Goal: Task Accomplishment & Management: Understand process/instructions

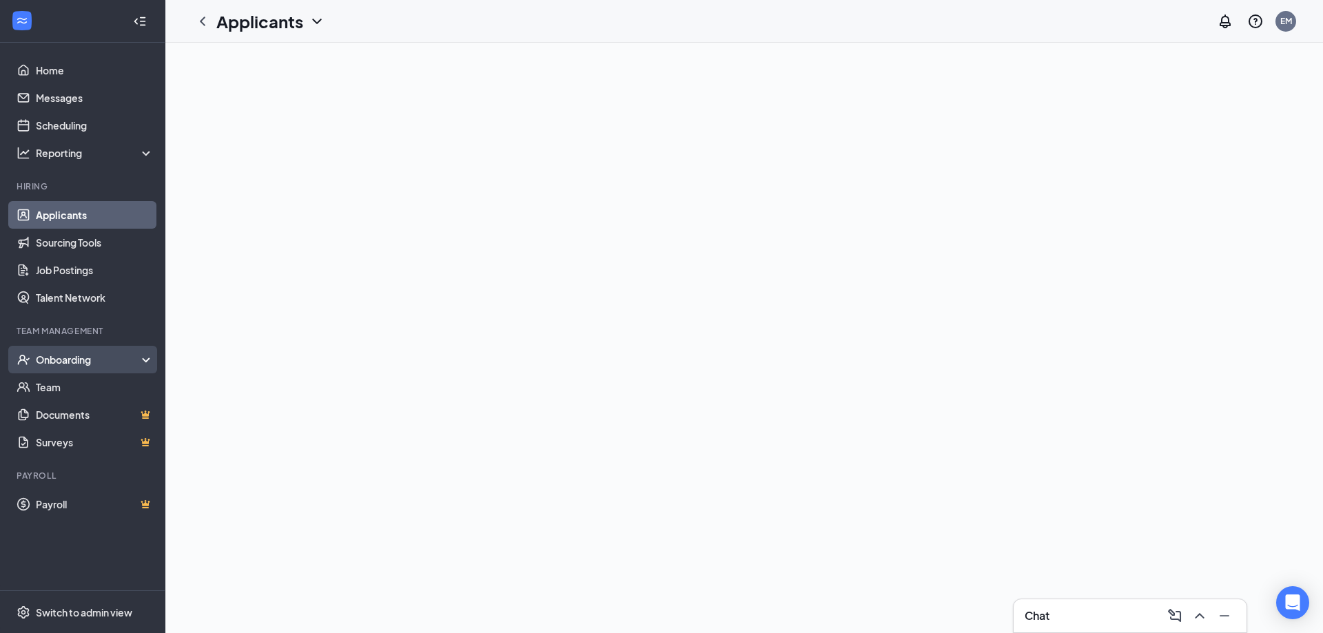
click at [121, 351] on div "Onboarding" at bounding box center [82, 360] width 165 height 28
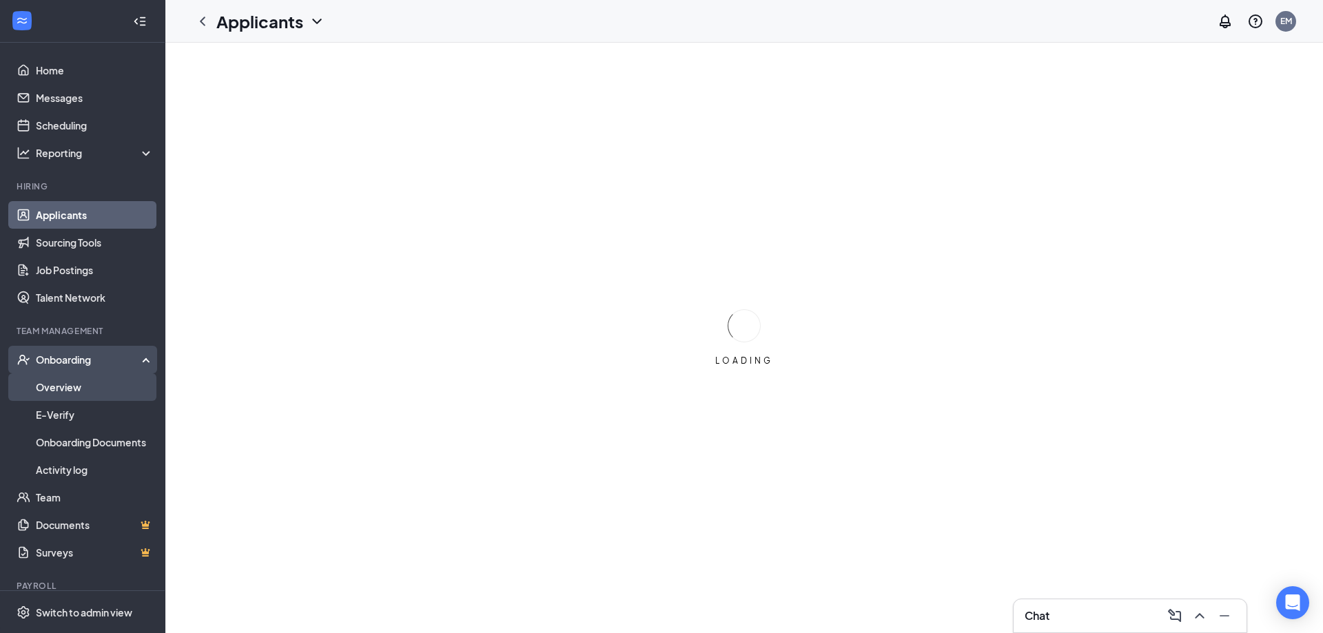
click at [111, 378] on link "Overview" at bounding box center [95, 387] width 118 height 28
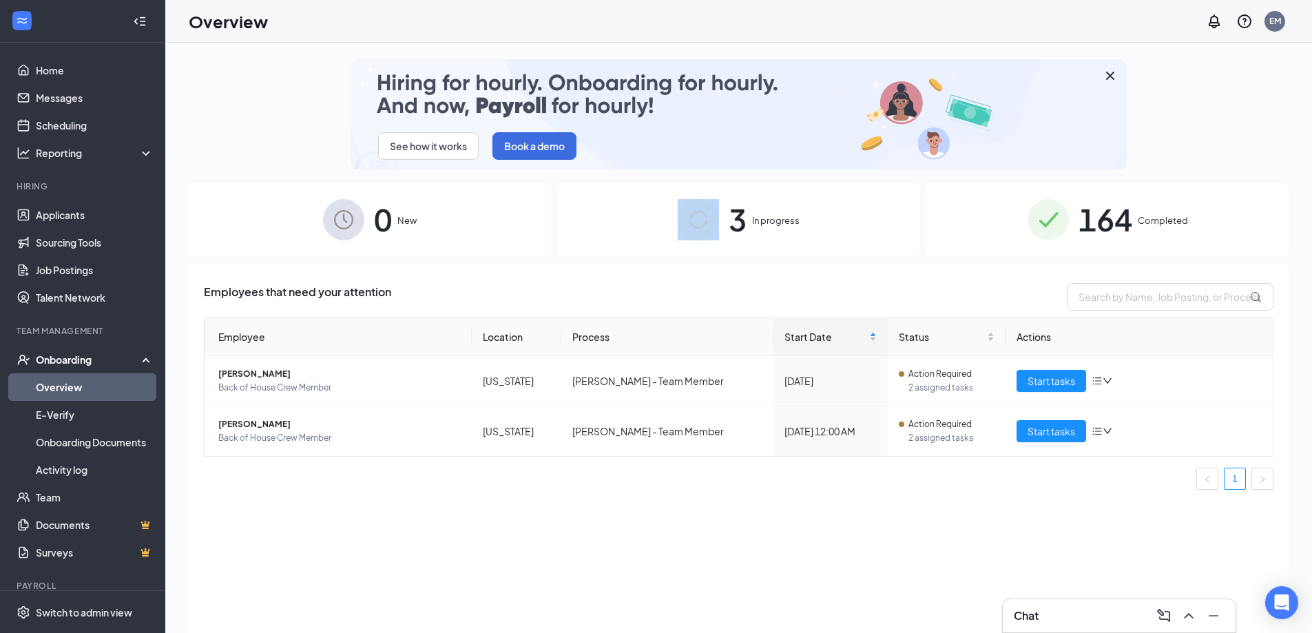
drag, startPoint x: 736, startPoint y: 235, endPoint x: 676, endPoint y: 241, distance: 60.2
click at [676, 241] on div "3 In progress" at bounding box center [739, 219] width 362 height 72
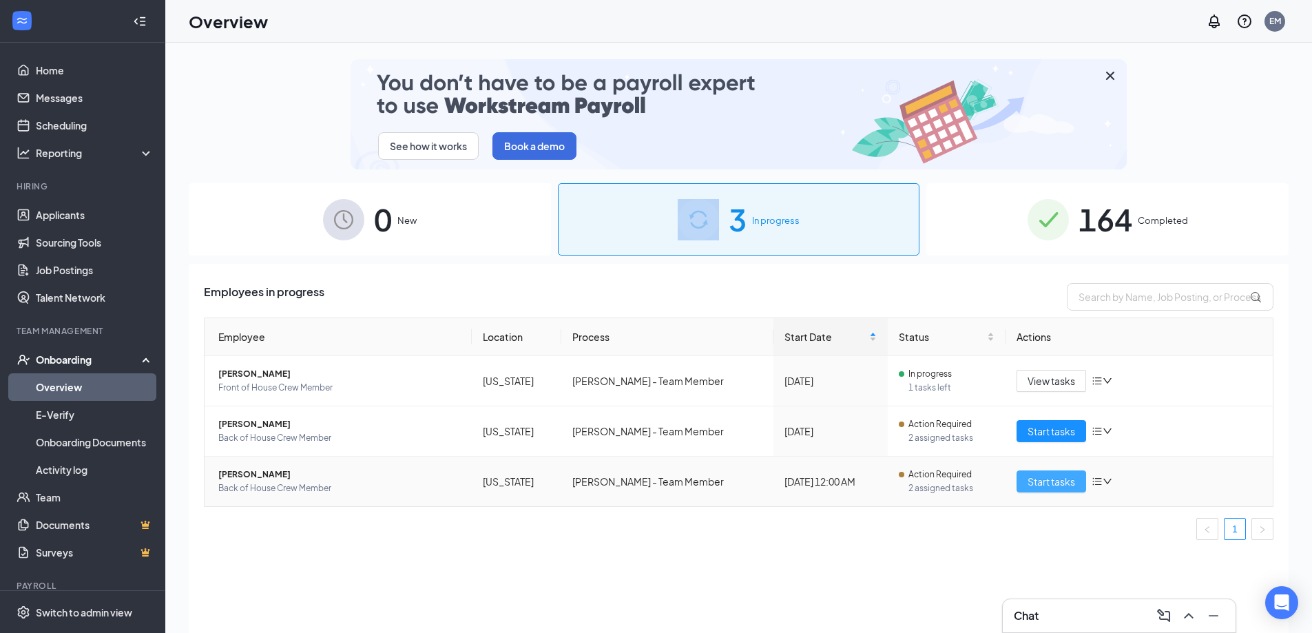
click at [1047, 474] on span "Start tasks" at bounding box center [1052, 481] width 48 height 15
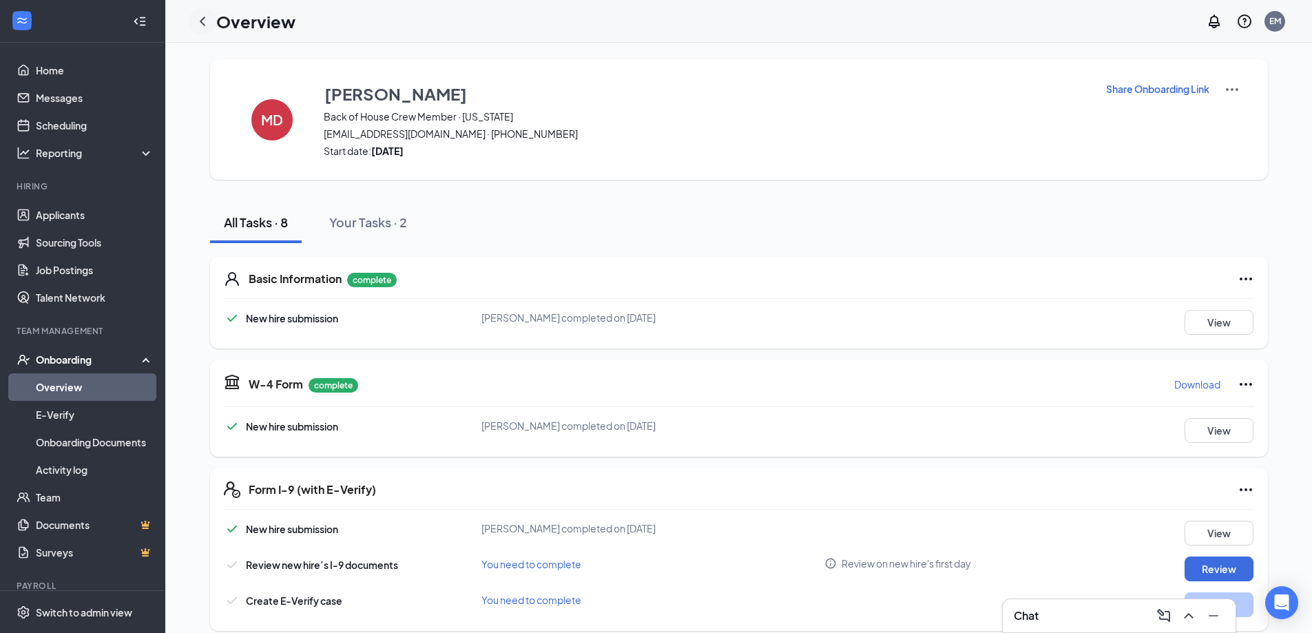
click at [203, 23] on icon "ChevronLeft" at bounding box center [203, 21] width 6 height 9
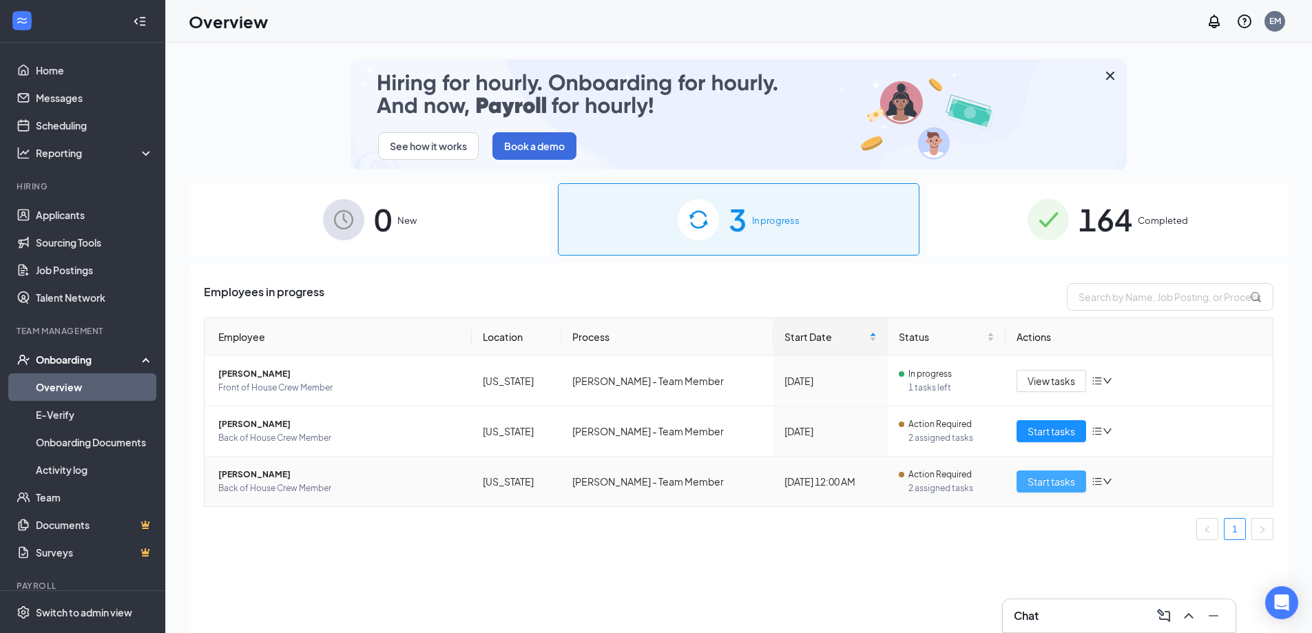
click at [1056, 479] on span "Start tasks" at bounding box center [1052, 481] width 48 height 15
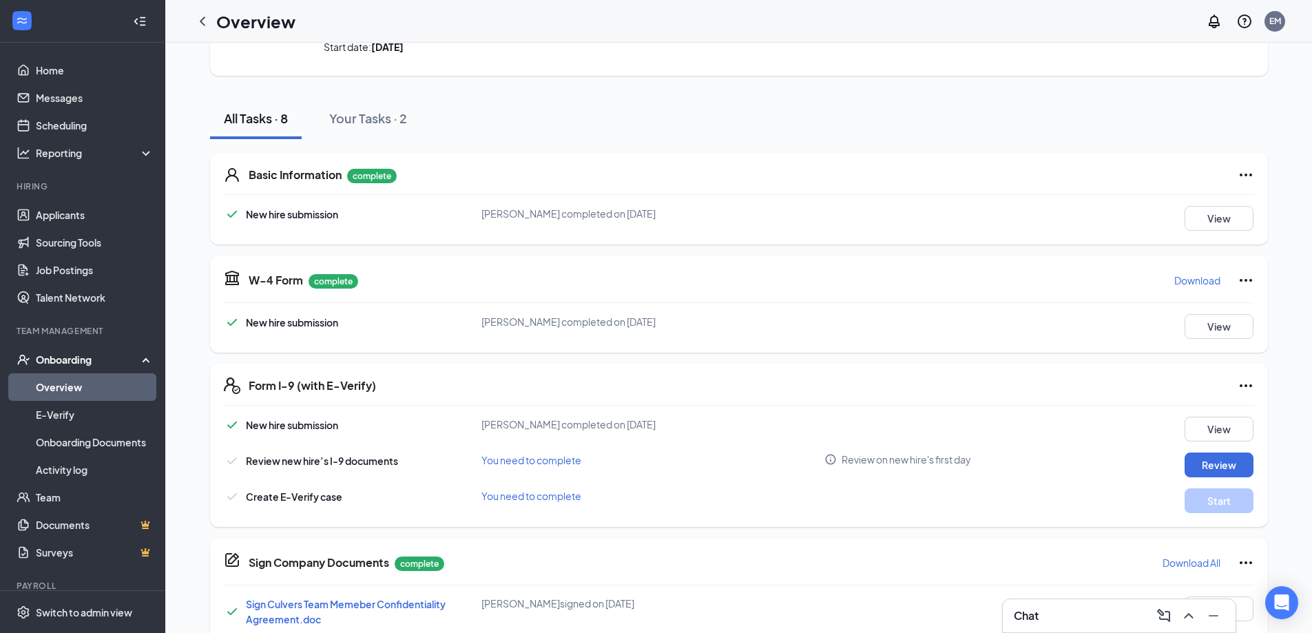
scroll to position [138, 0]
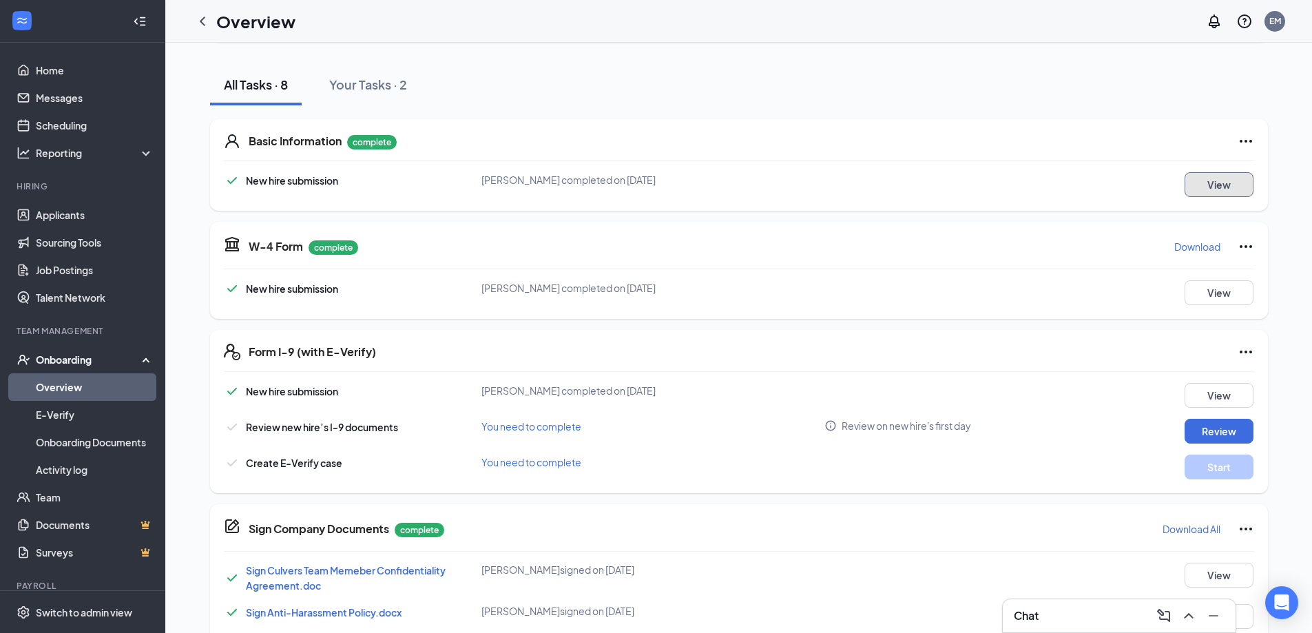
click at [1201, 194] on button "View" at bounding box center [1219, 184] width 69 height 25
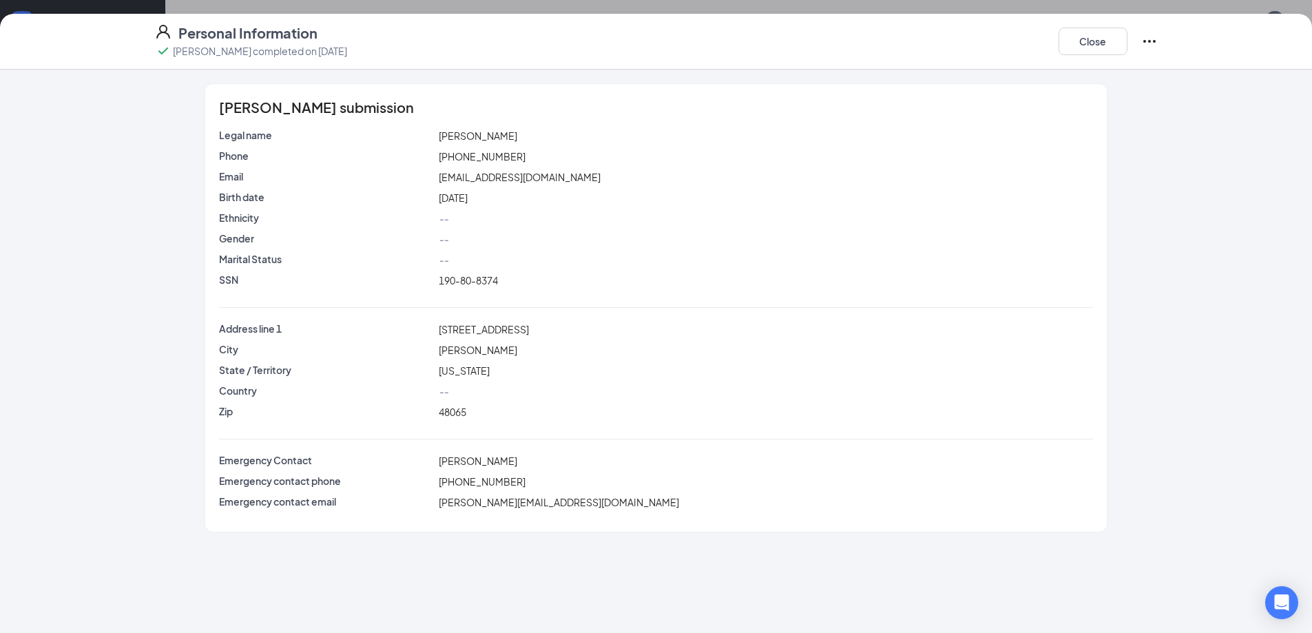
click at [465, 180] on span "[EMAIL_ADDRESS][DOMAIN_NAME]" at bounding box center [520, 177] width 162 height 12
click at [526, 179] on span "[EMAIL_ADDRESS][DOMAIN_NAME]" at bounding box center [520, 177] width 162 height 12
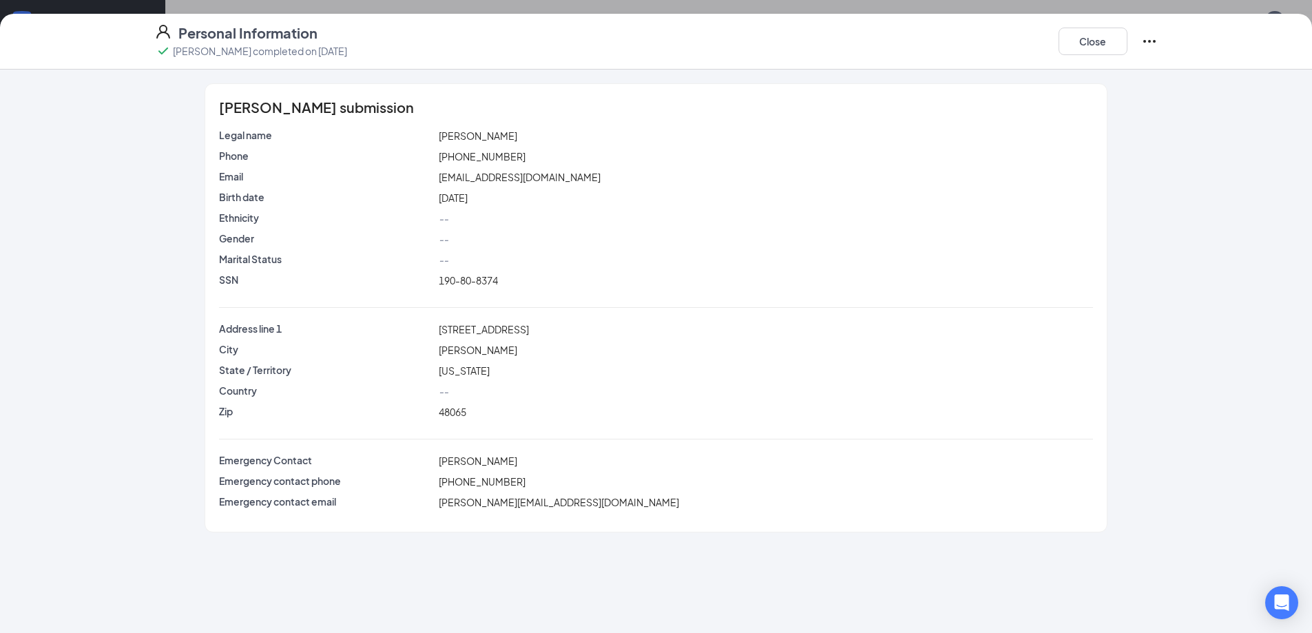
click at [483, 322] on div "[STREET_ADDRESS]" at bounding box center [765, 329] width 659 height 15
click at [486, 323] on span "[STREET_ADDRESS]" at bounding box center [484, 329] width 90 height 12
click at [486, 324] on span "[STREET_ADDRESS]" at bounding box center [484, 329] width 90 height 12
copy span "[STREET_ADDRESS]"
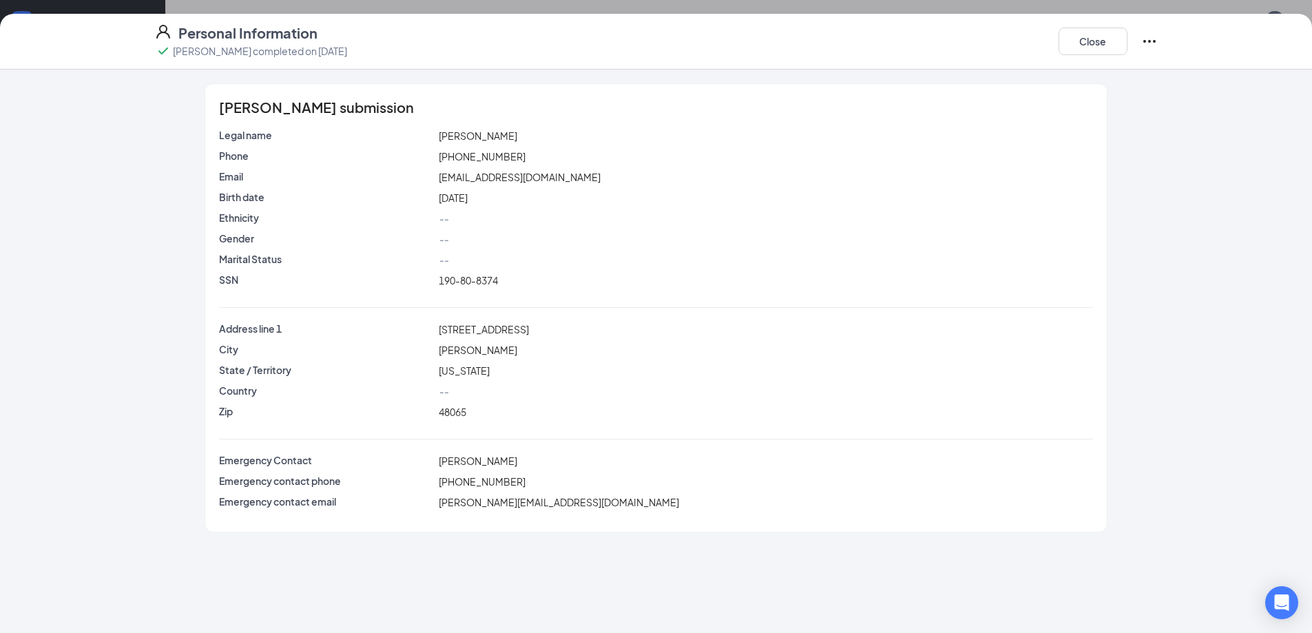
click at [486, 277] on span "190-80-8374" at bounding box center [468, 280] width 59 height 12
copy span "8374"
click at [464, 159] on span "[PHONE_NUMBER]" at bounding box center [482, 156] width 87 height 12
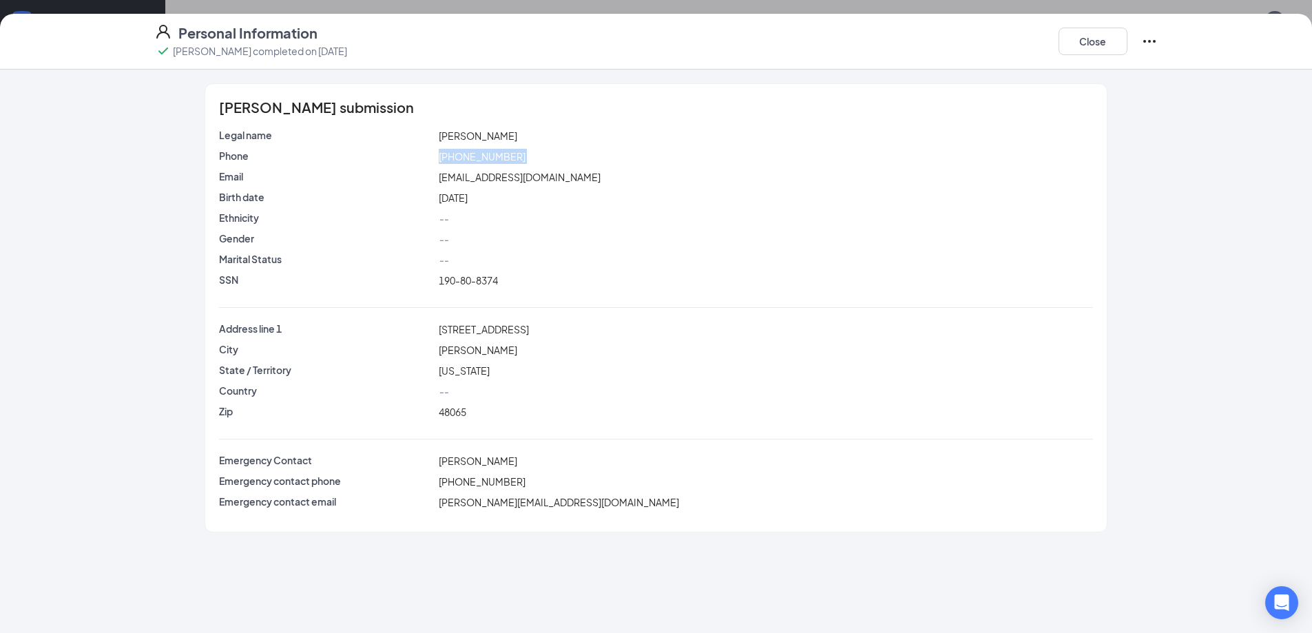
click at [464, 159] on span "[PHONE_NUMBER]" at bounding box center [482, 156] width 87 height 12
copy span "[PHONE_NUMBER]"
